Goal: Task Accomplishment & Management: Complete application form

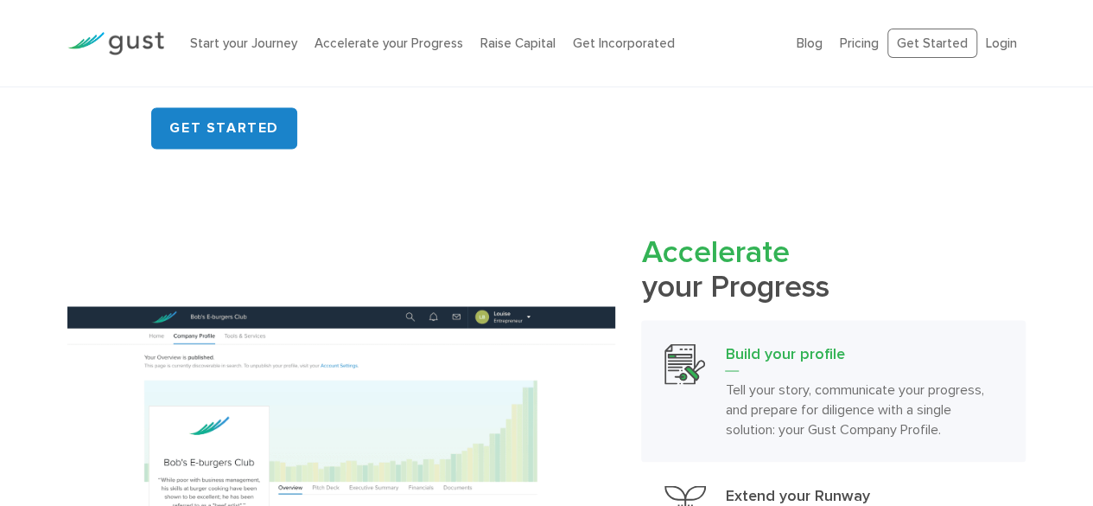
scroll to position [1372, 0]
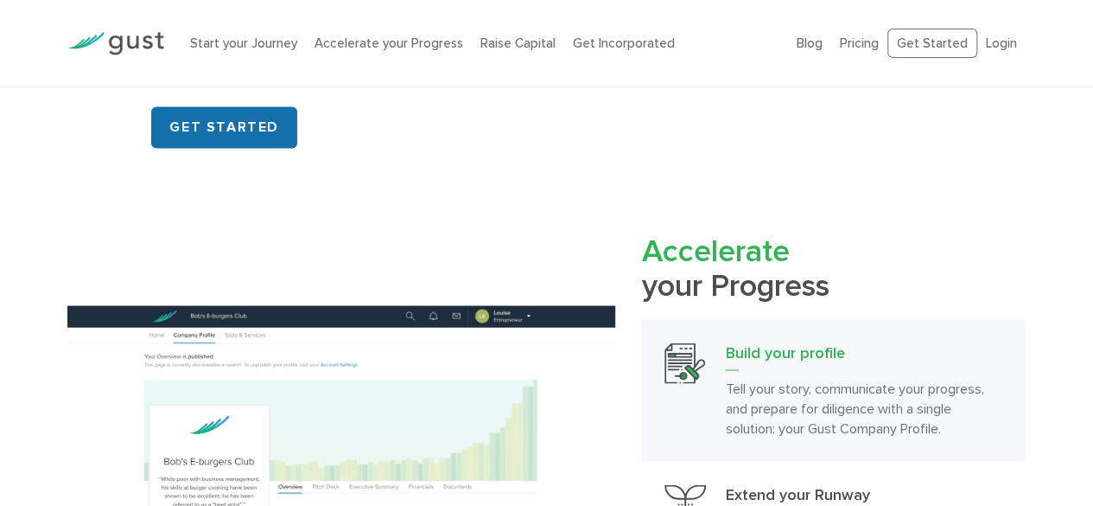
click at [203, 120] on link "GET STARTED" at bounding box center [224, 126] width 146 height 41
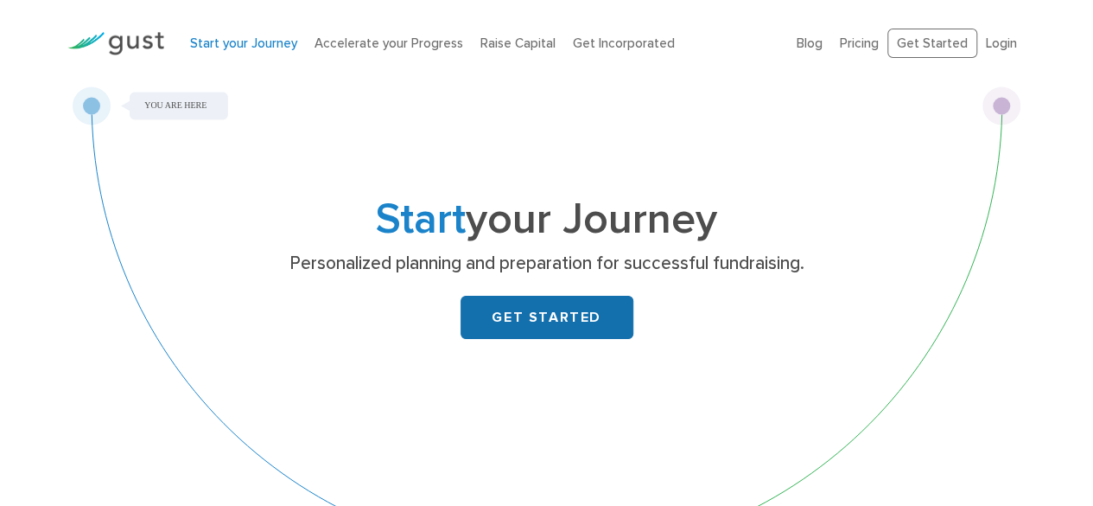
click at [536, 317] on link "GET STARTED" at bounding box center [547, 317] width 173 height 43
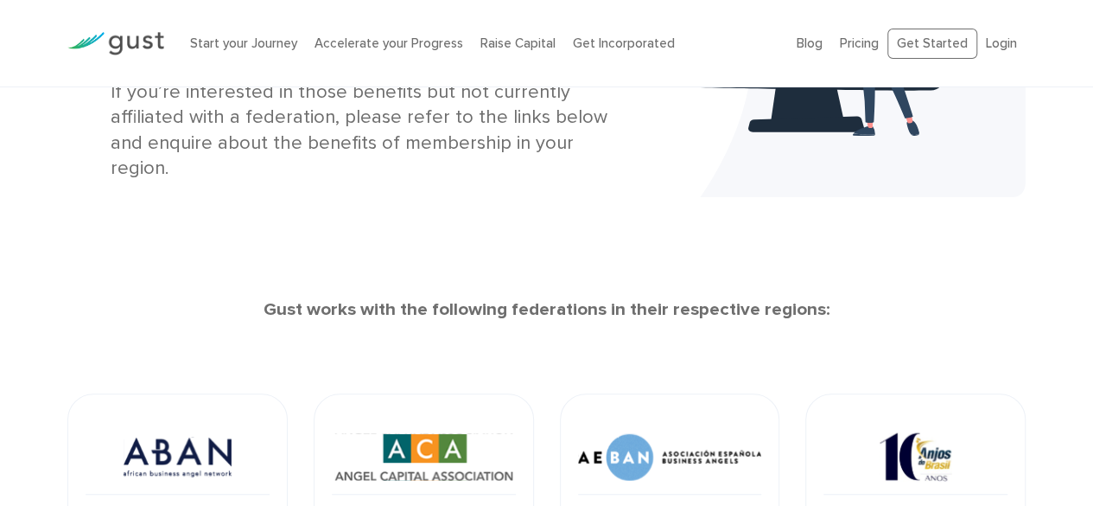
scroll to position [363, 0]
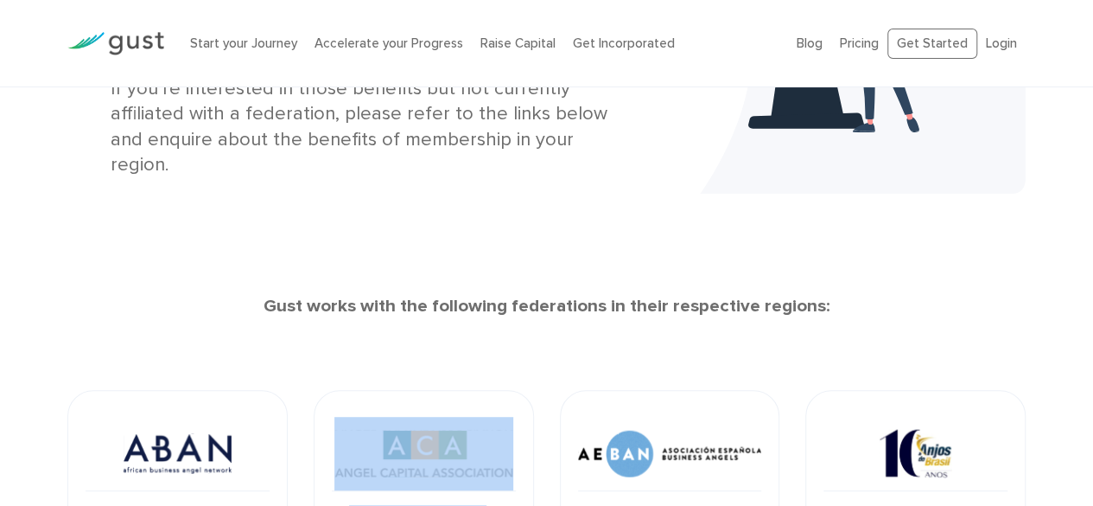
drag, startPoint x: 547, startPoint y: 297, endPoint x: 691, endPoint y: 309, distance: 144.8
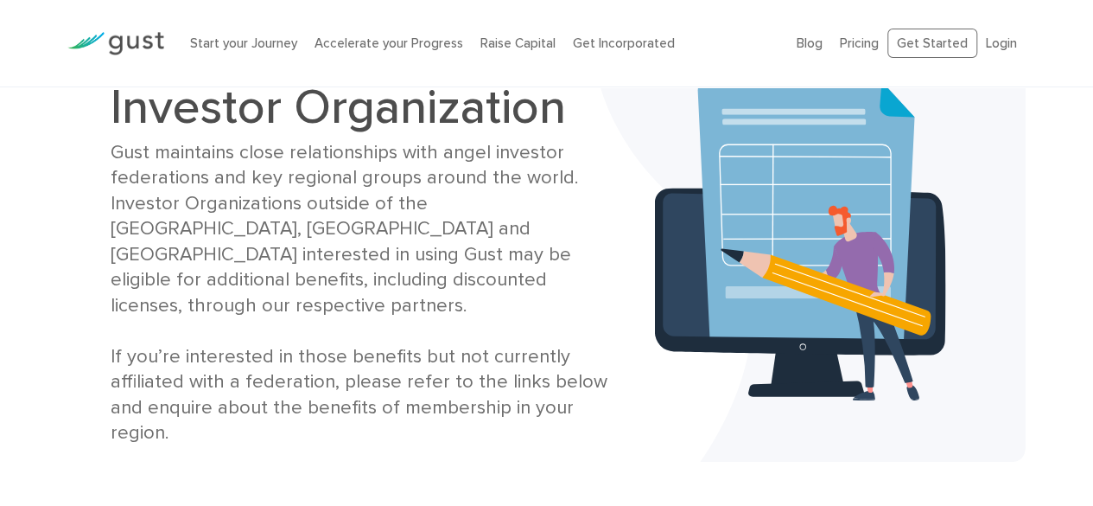
scroll to position [0, 0]
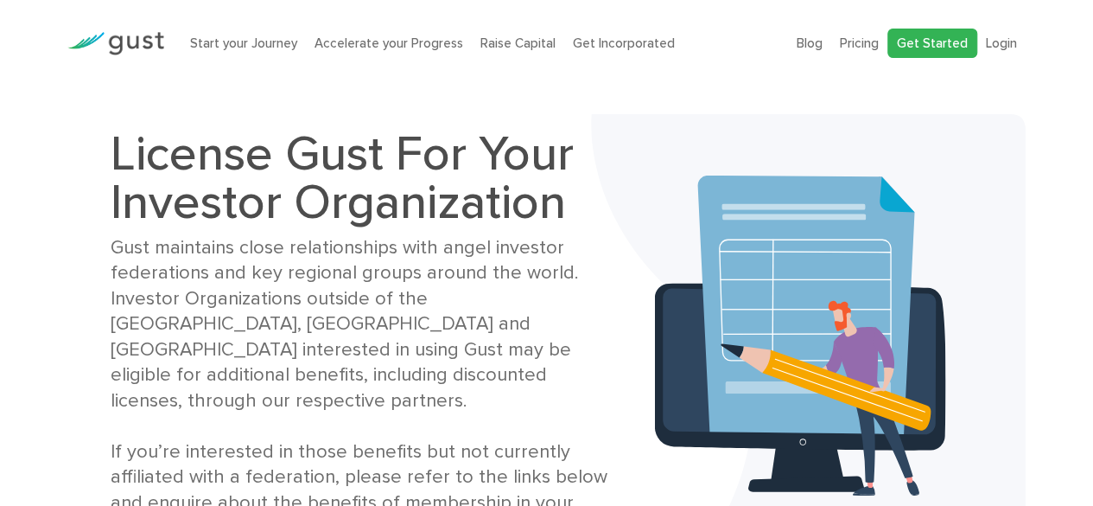
click at [923, 35] on link "Get Started" at bounding box center [933, 44] width 90 height 30
